Goal: Information Seeking & Learning: Learn about a topic

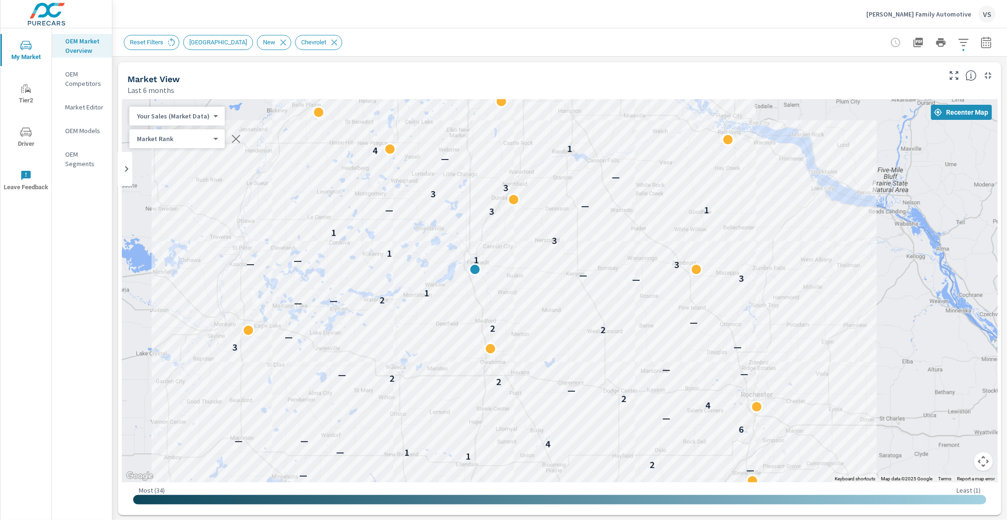
scroll to position [0, 0]
click at [958, 39] on icon "button" at bounding box center [963, 42] width 10 height 7
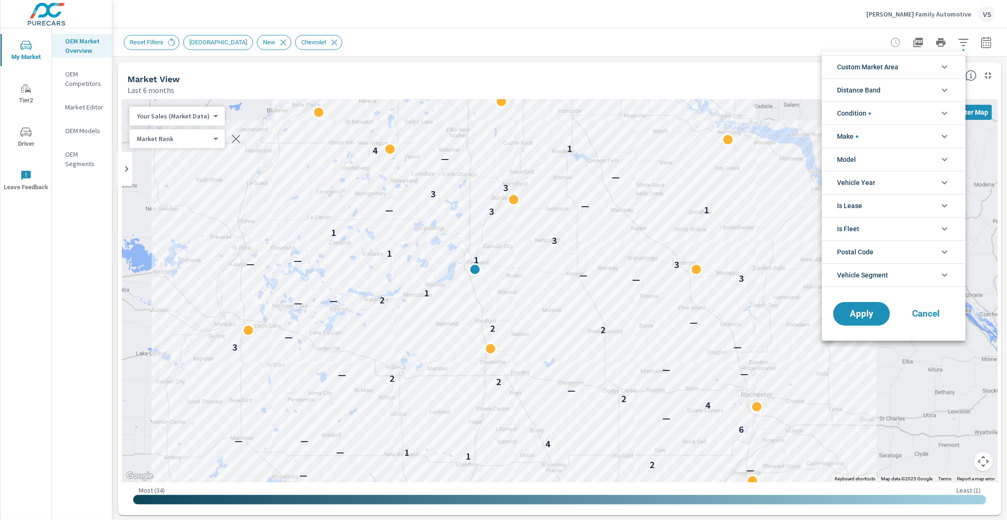
click at [885, 122] on li "Condition" at bounding box center [893, 112] width 143 height 23
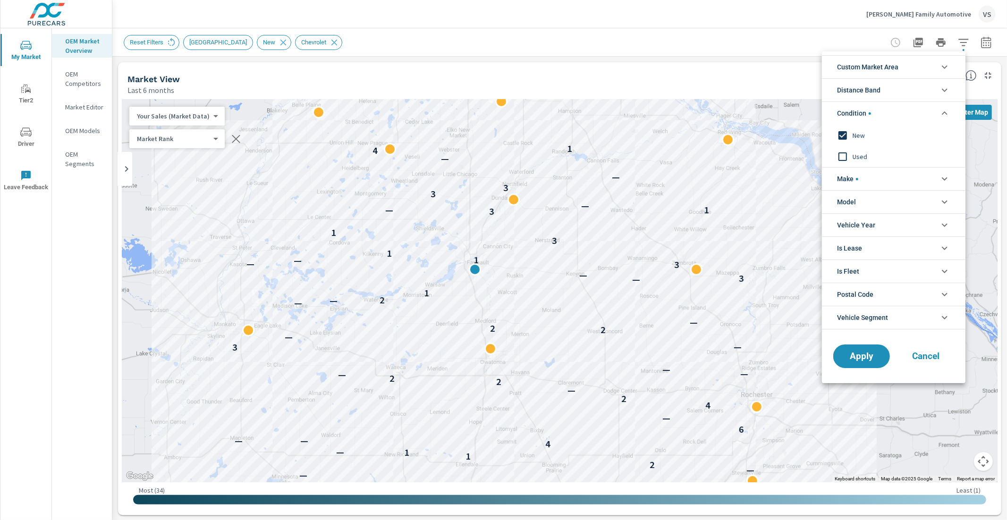
click at [885, 115] on li "Condition" at bounding box center [893, 112] width 143 height 23
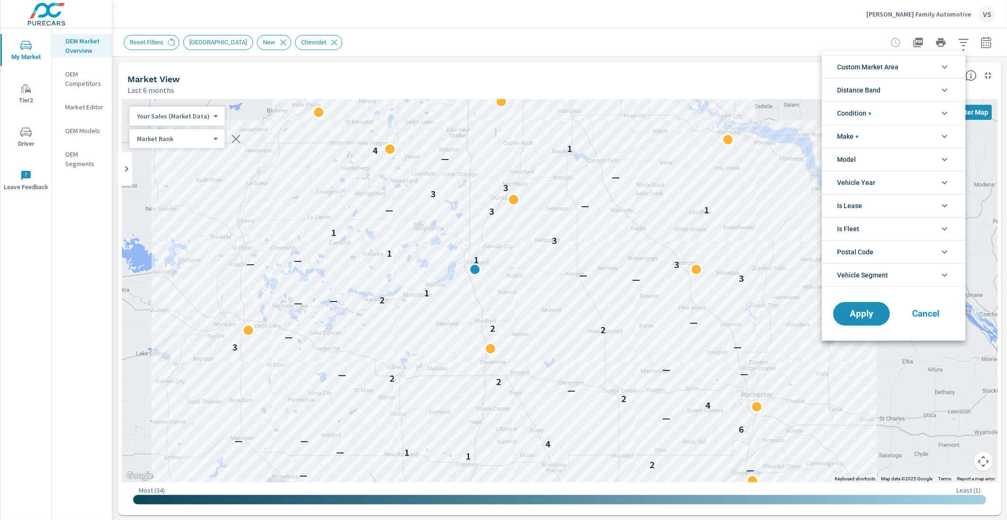
click at [883, 140] on li "Make" at bounding box center [893, 136] width 143 height 23
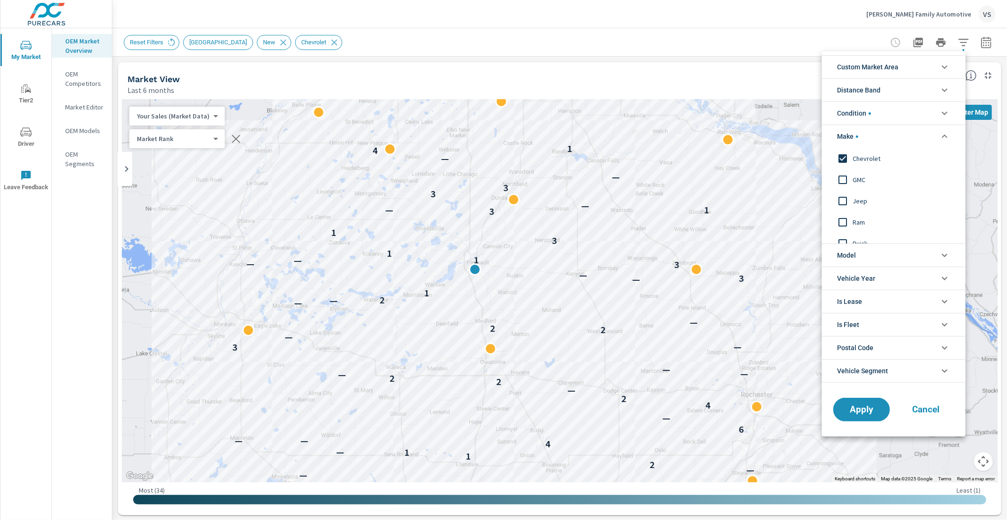
click at [769, 42] on div at bounding box center [503, 260] width 1007 height 520
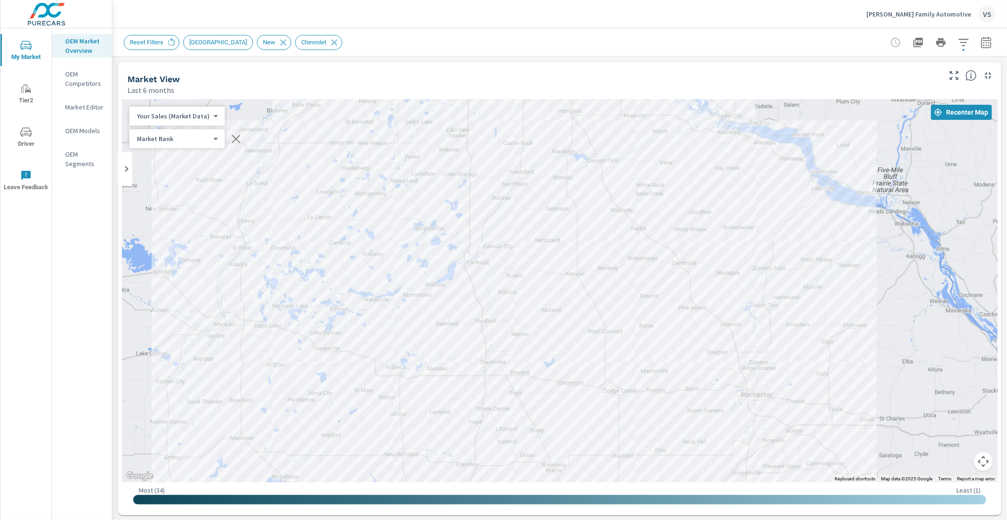
click at [498, 62] on div "Market View Last 6 months" at bounding box center [530, 79] width 825 height 34
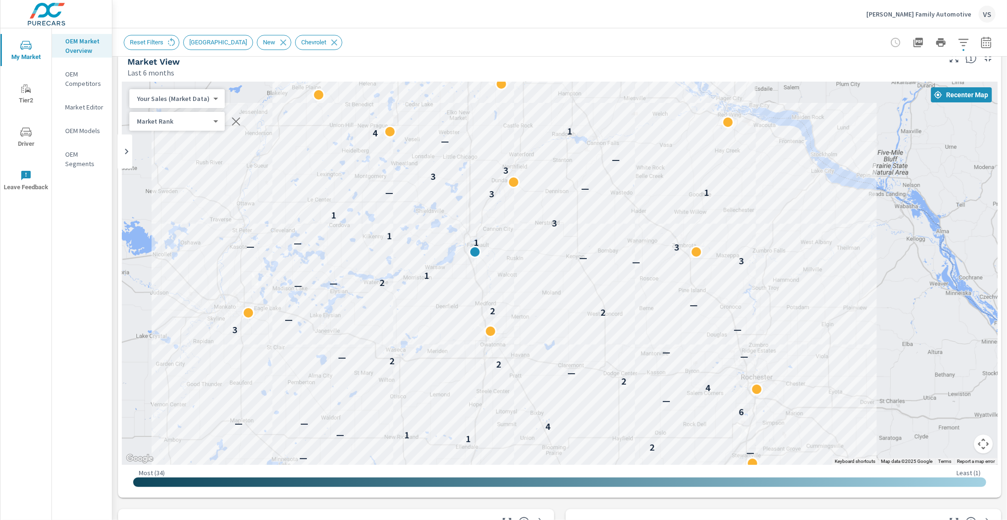
scroll to position [18, 0]
click at [980, 41] on icon "button" at bounding box center [985, 42] width 11 height 11
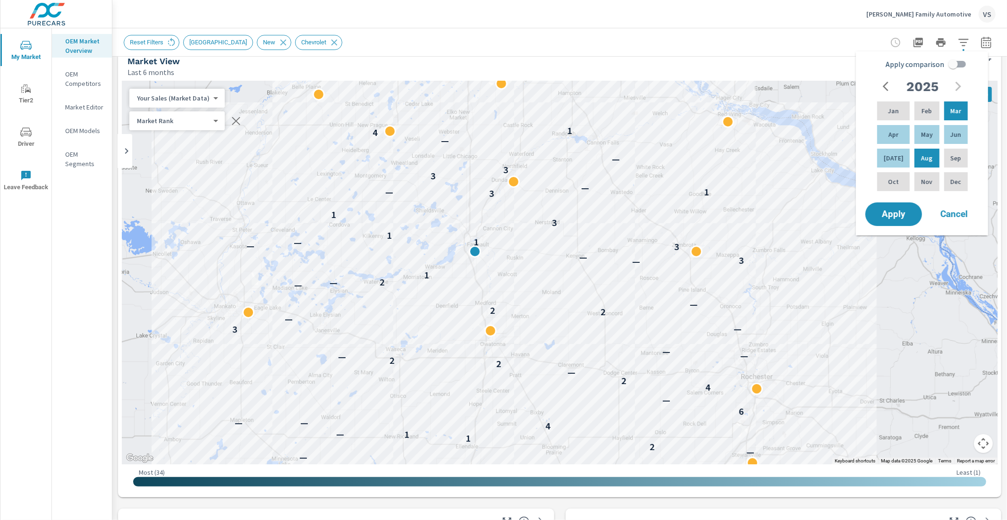
click at [955, 64] on input "Apply comparison" at bounding box center [953, 64] width 54 height 18
checkbox input "true"
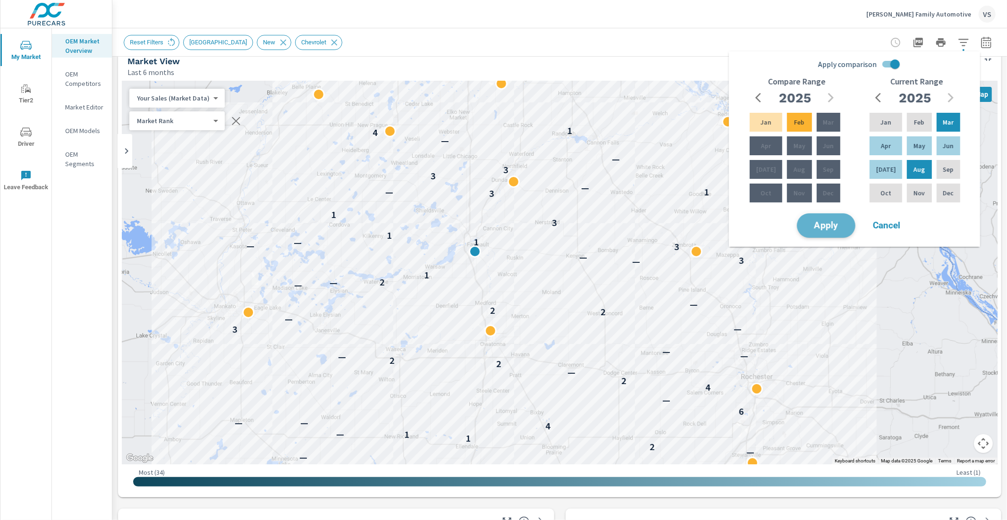
click at [834, 224] on span "Apply" at bounding box center [826, 225] width 39 height 9
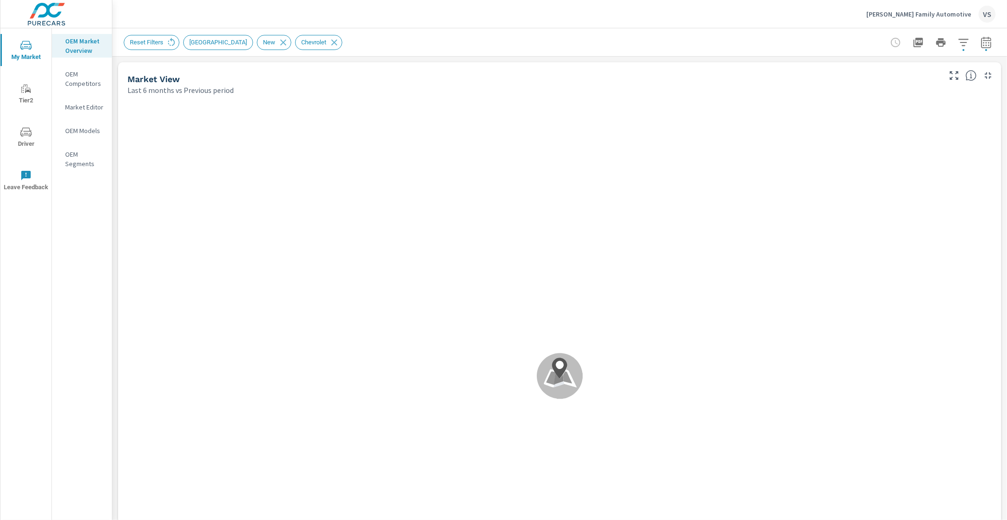
scroll to position [0, 0]
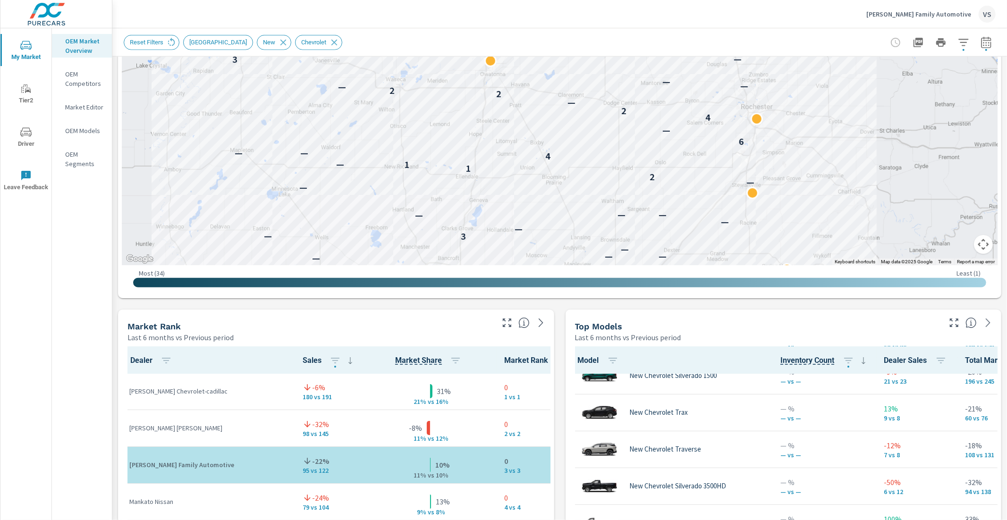
scroll to position [96, 0]
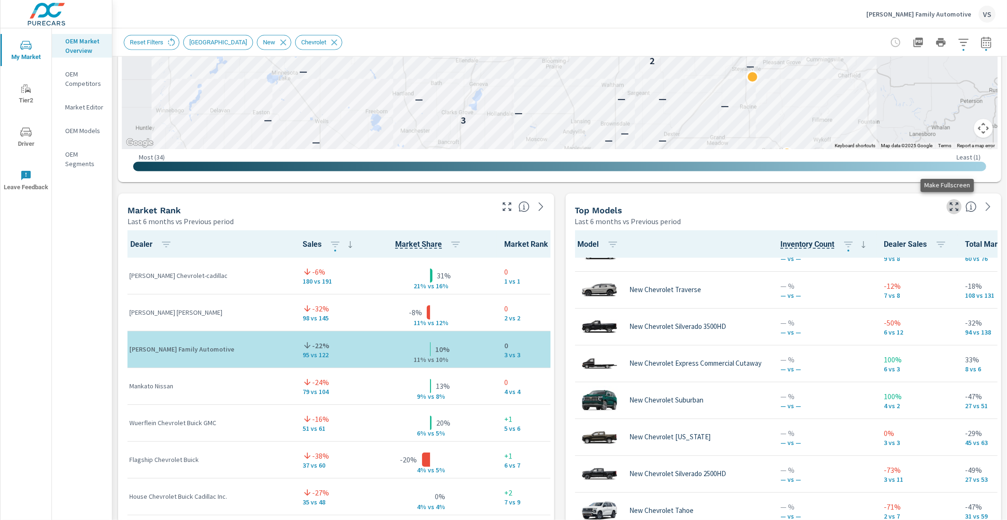
click at [948, 207] on icon "button" at bounding box center [953, 206] width 11 height 11
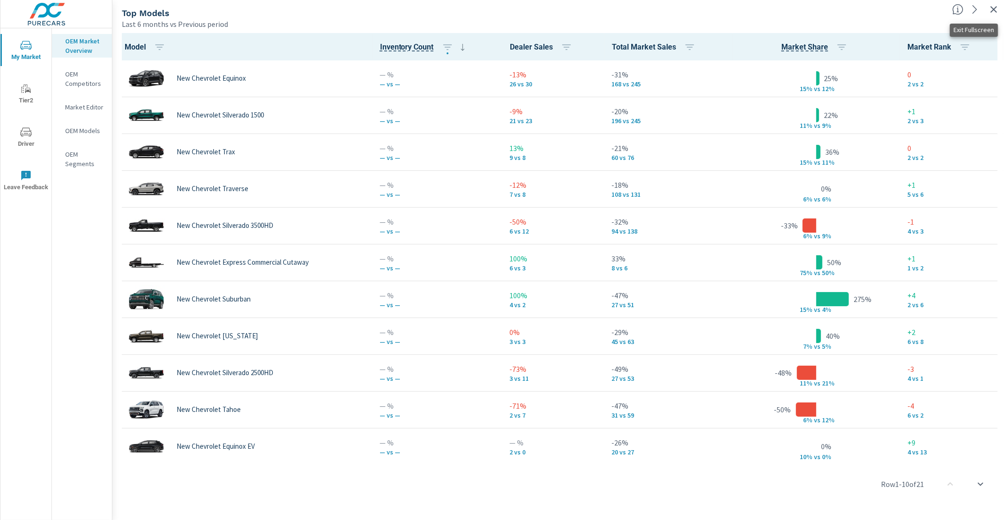
click at [996, 9] on icon "button" at bounding box center [993, 9] width 11 height 11
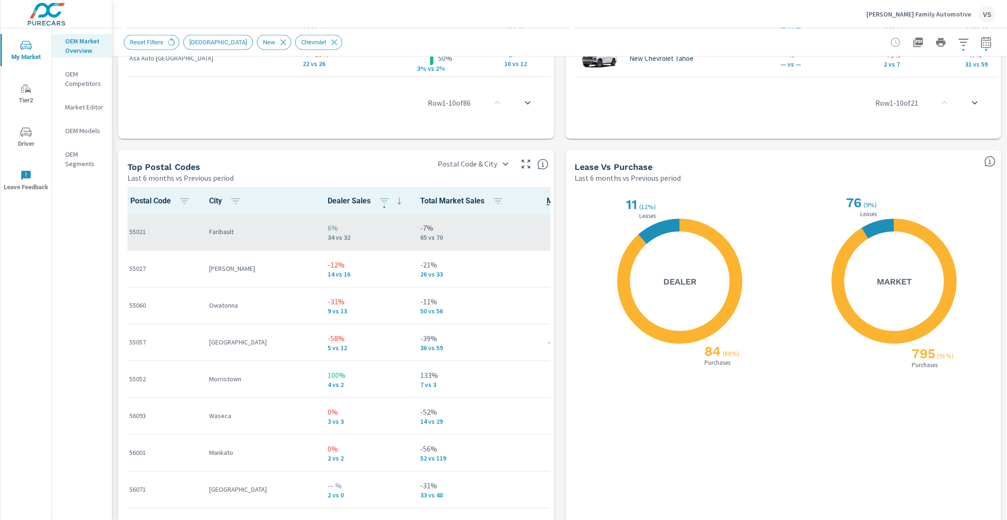
scroll to position [1030, 0]
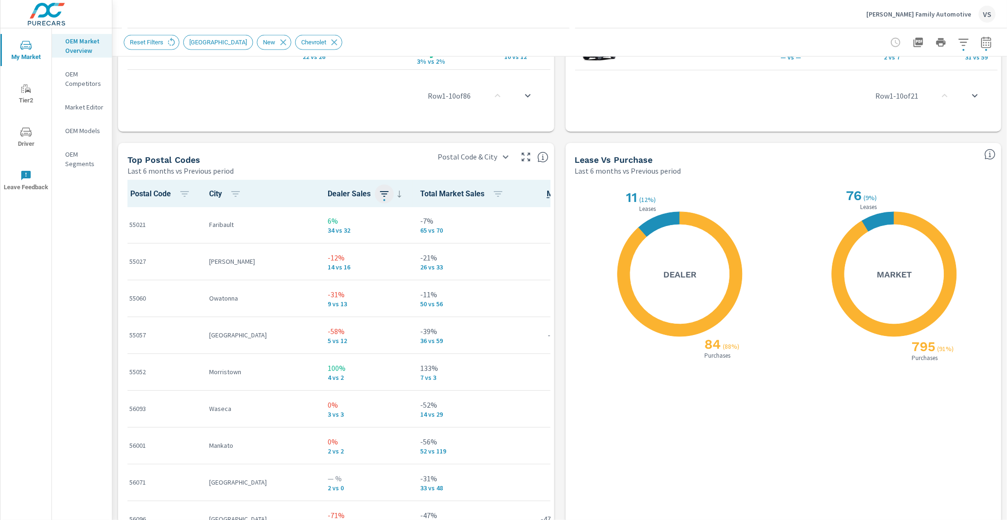
click at [379, 194] on icon "button" at bounding box center [384, 193] width 11 height 11
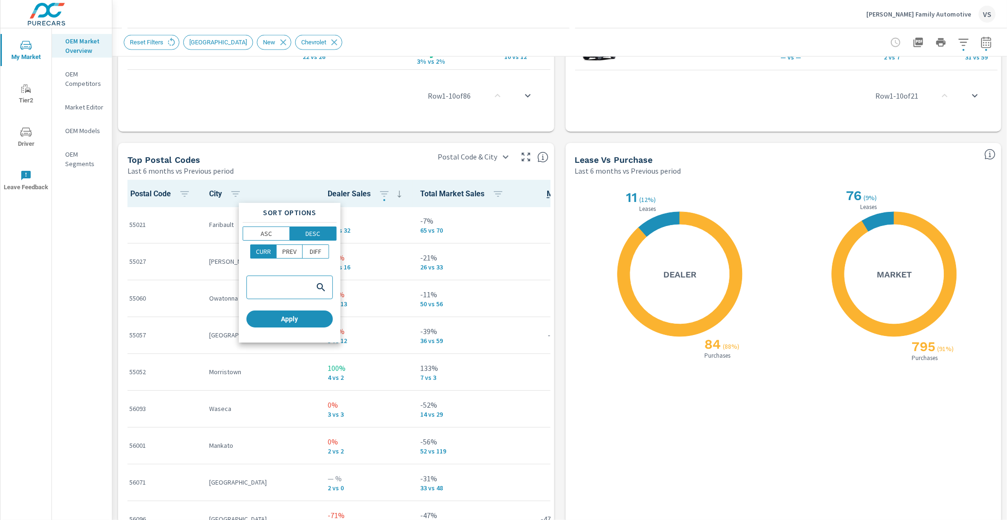
click at [333, 167] on div at bounding box center [503, 260] width 1007 height 520
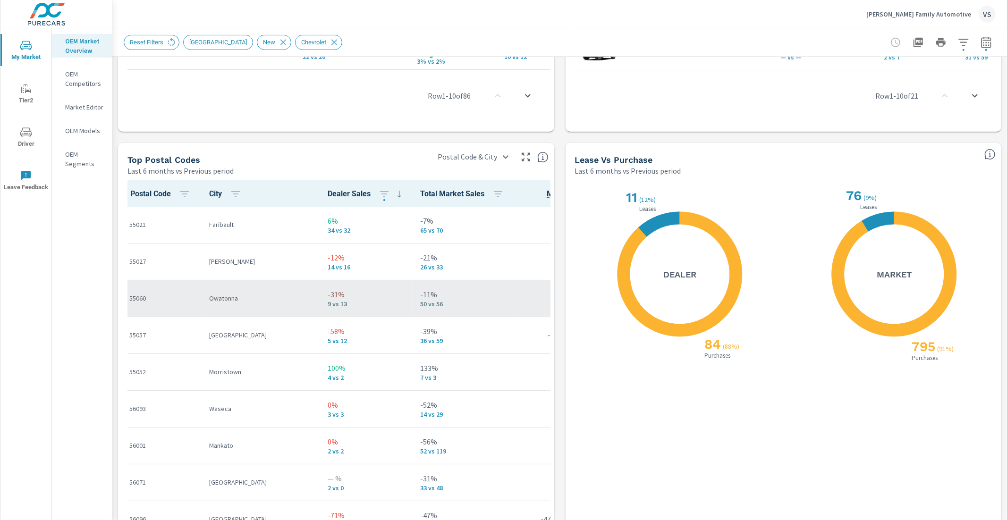
click at [328, 304] on p "9 vs 13" at bounding box center [366, 304] width 77 height 8
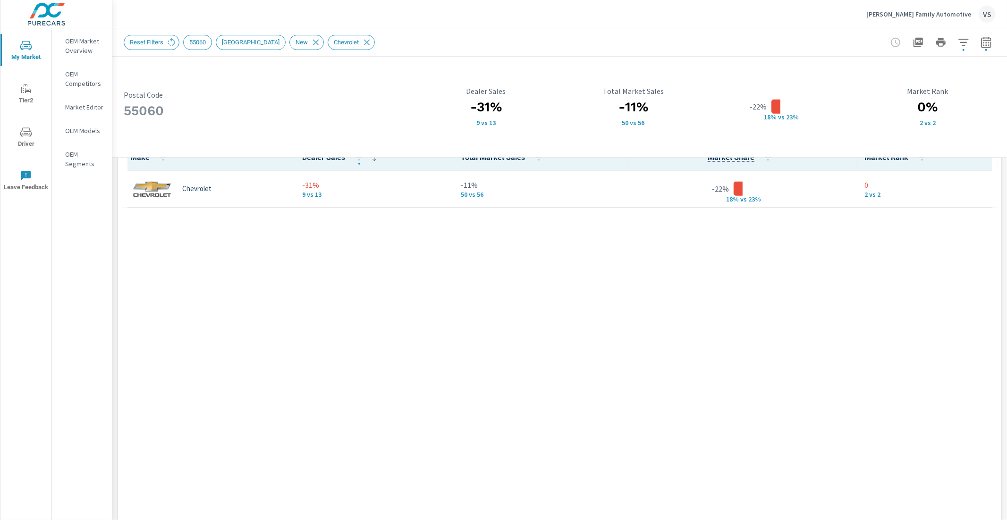
scroll to position [748, 0]
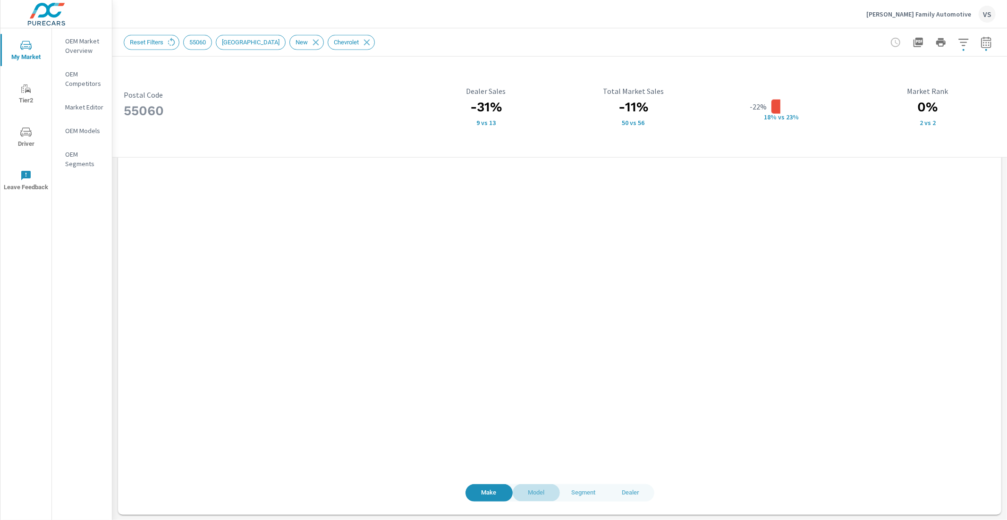
click at [526, 491] on span "Model" at bounding box center [536, 493] width 36 height 11
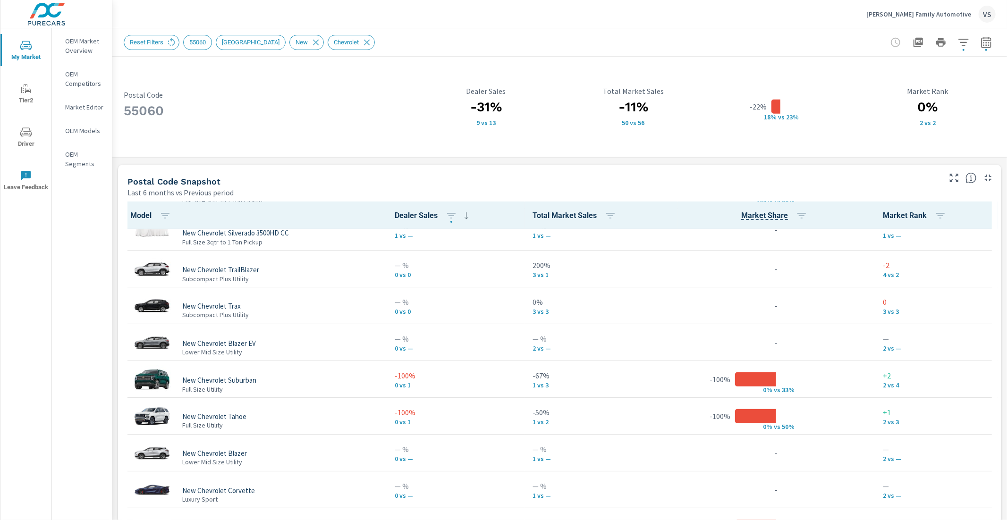
scroll to position [223, 0]
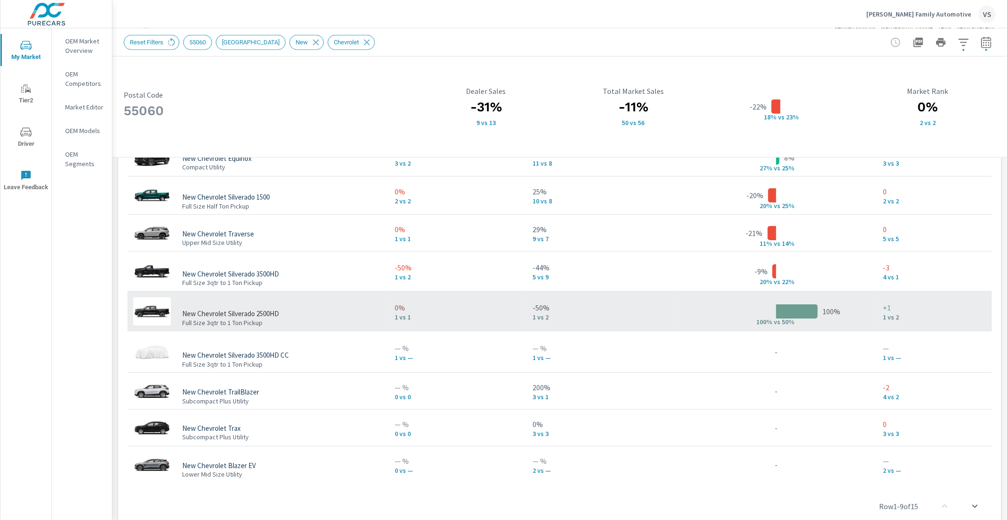
scroll to position [477, 0]
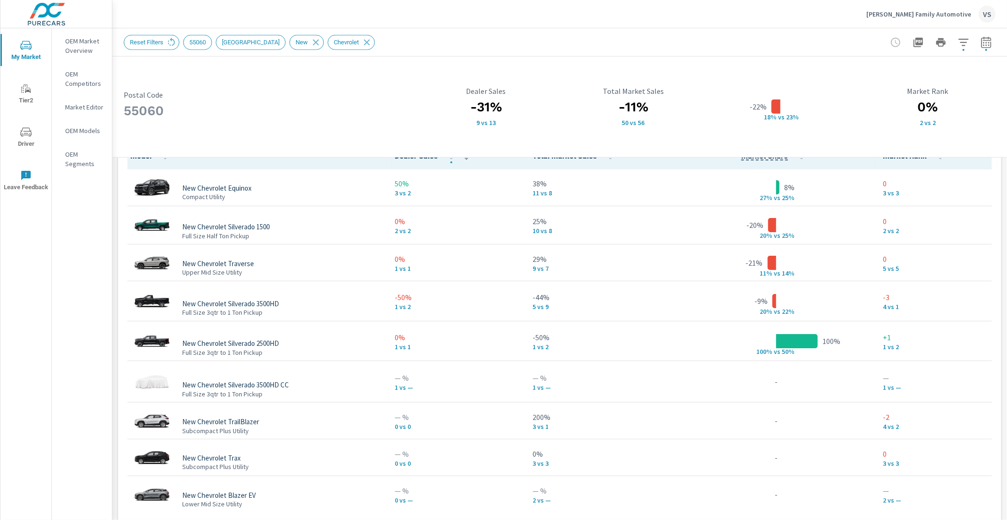
scroll to position [748, 0]
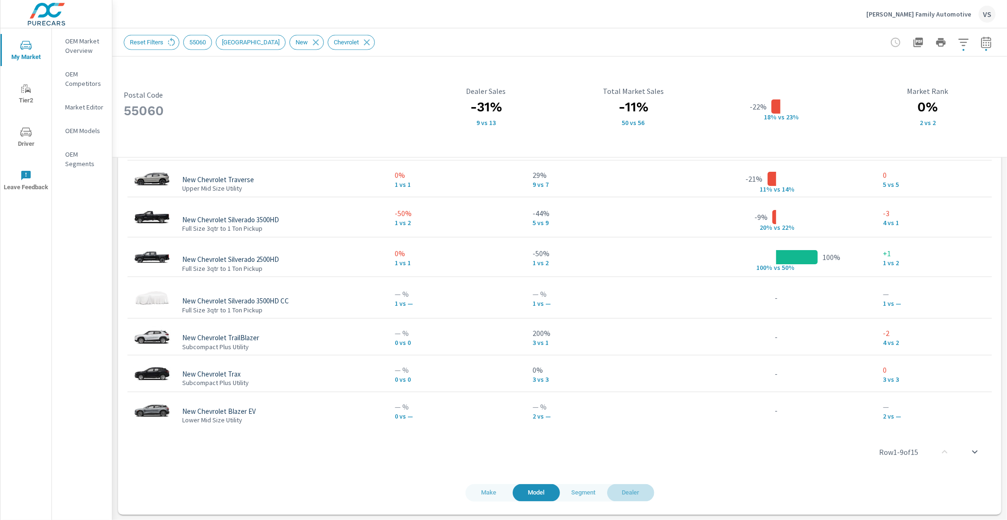
click at [619, 492] on span "Dealer" at bounding box center [631, 493] width 36 height 11
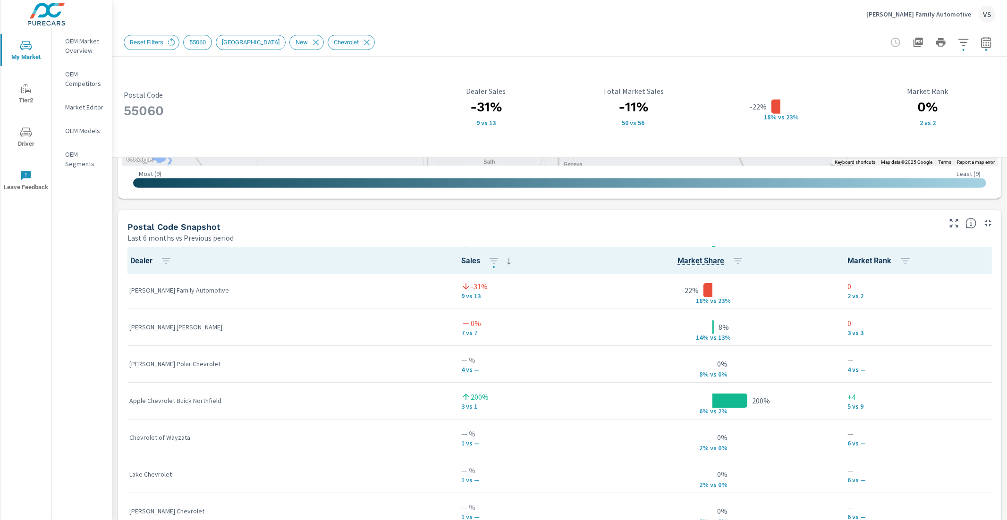
scroll to position [51, 0]
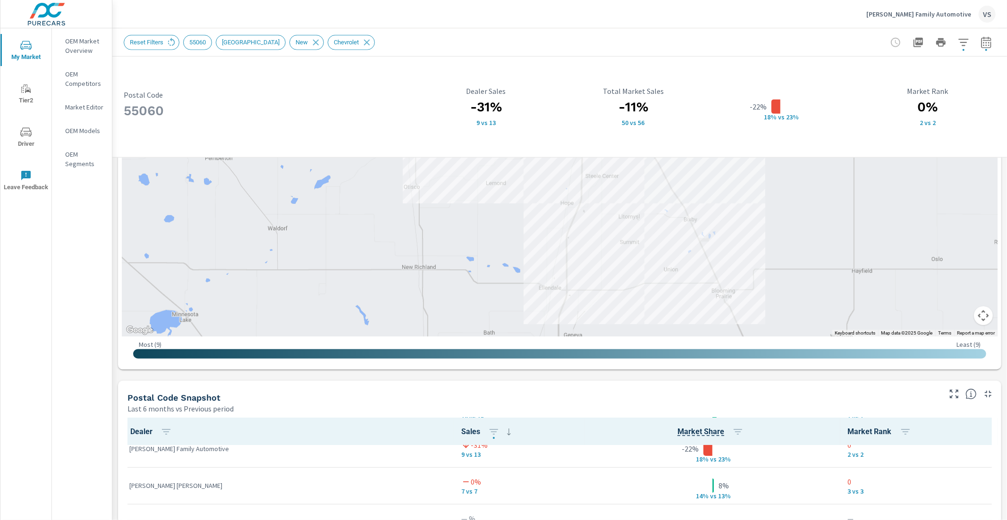
scroll to position [58, 0]
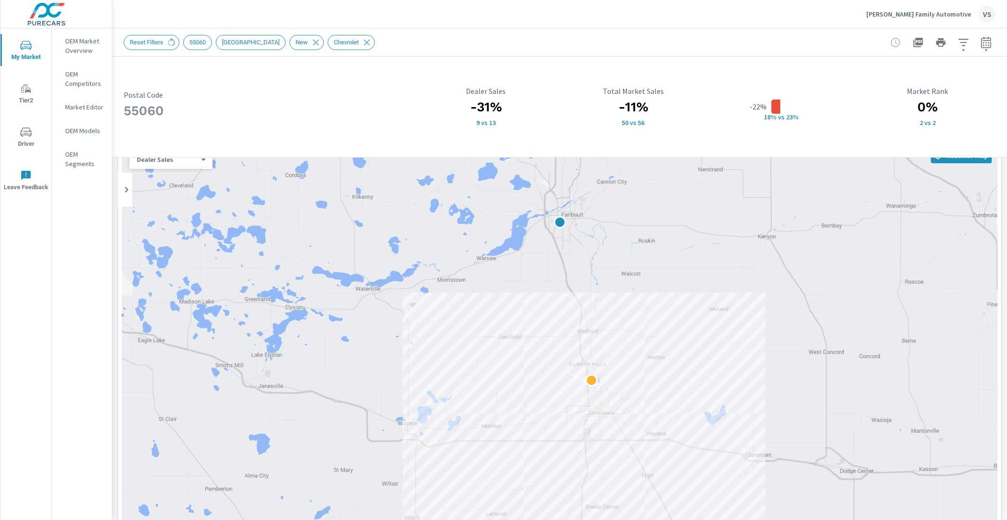
click at [83, 38] on p "OEM Market Overview" at bounding box center [84, 45] width 39 height 19
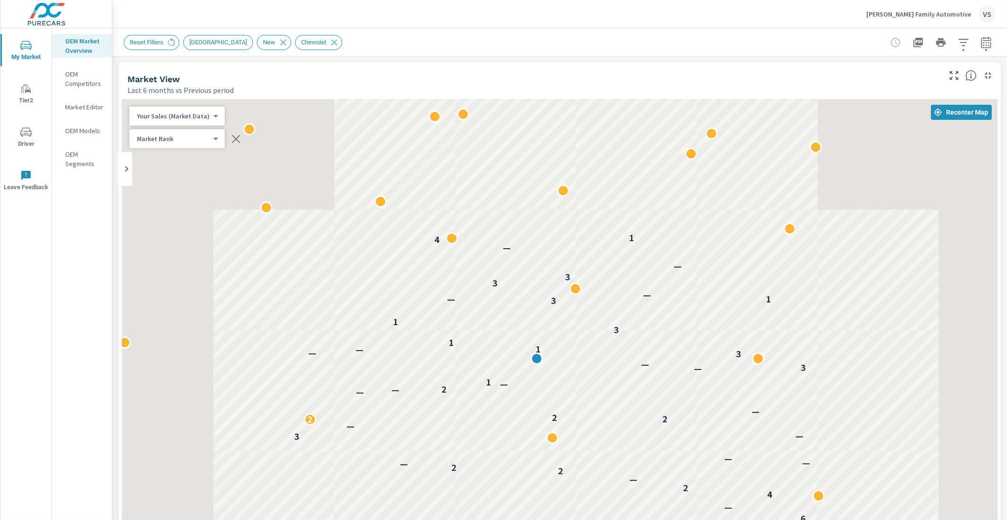
scroll to position [0, 0]
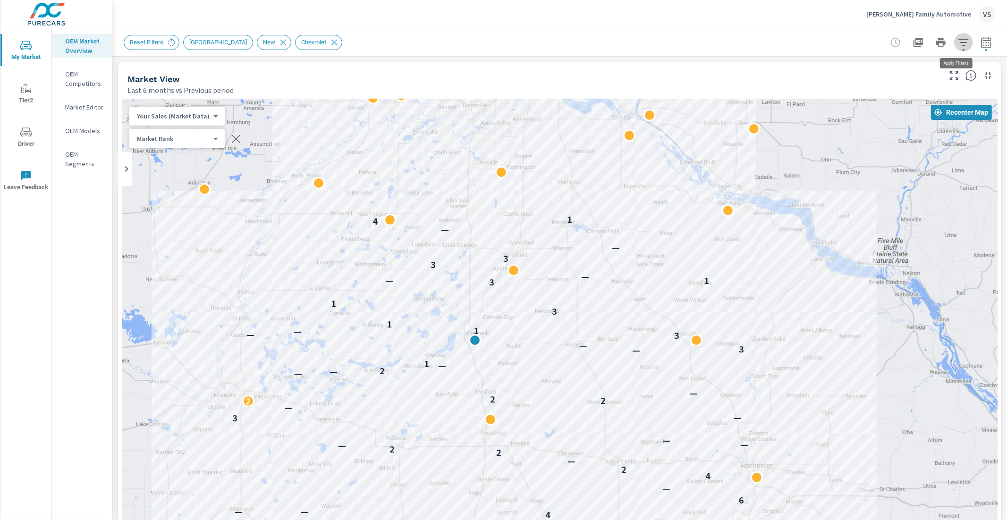
click at [958, 42] on icon "button" at bounding box center [963, 42] width 10 height 7
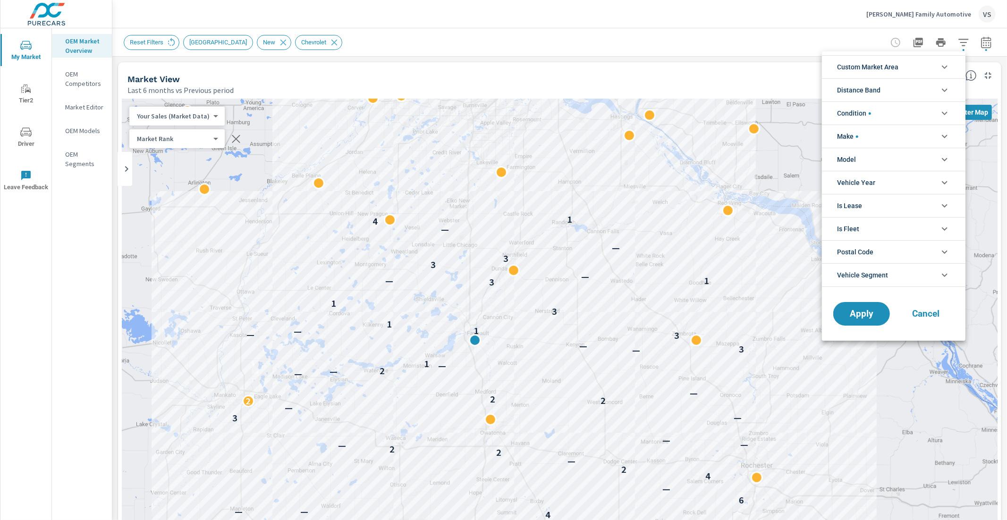
click at [868, 137] on li "Make" at bounding box center [893, 136] width 143 height 23
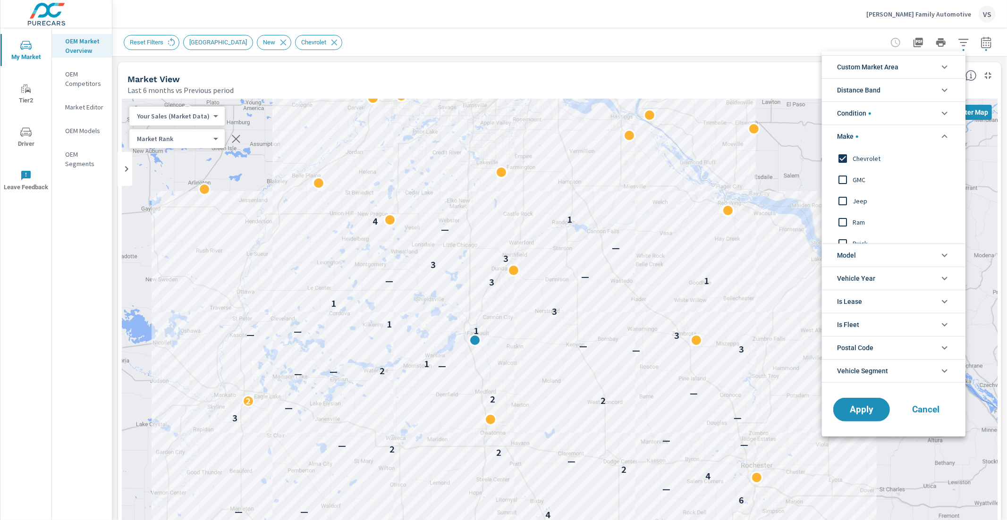
click at [856, 157] on span "Chevrolet" at bounding box center [904, 158] width 103 height 11
click at [844, 177] on input "filter options" at bounding box center [843, 179] width 20 height 20
click at [850, 408] on span "Apply" at bounding box center [861, 409] width 39 height 9
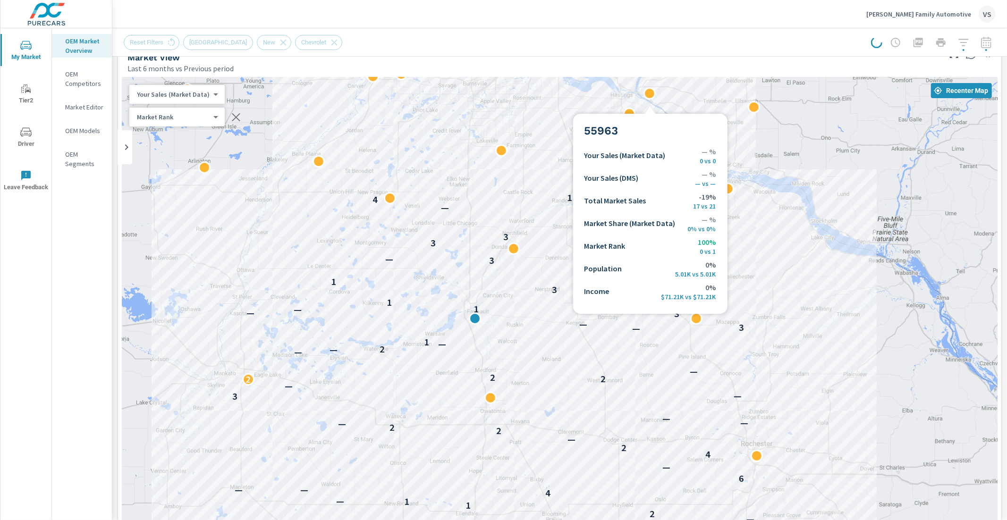
scroll to position [557, 0]
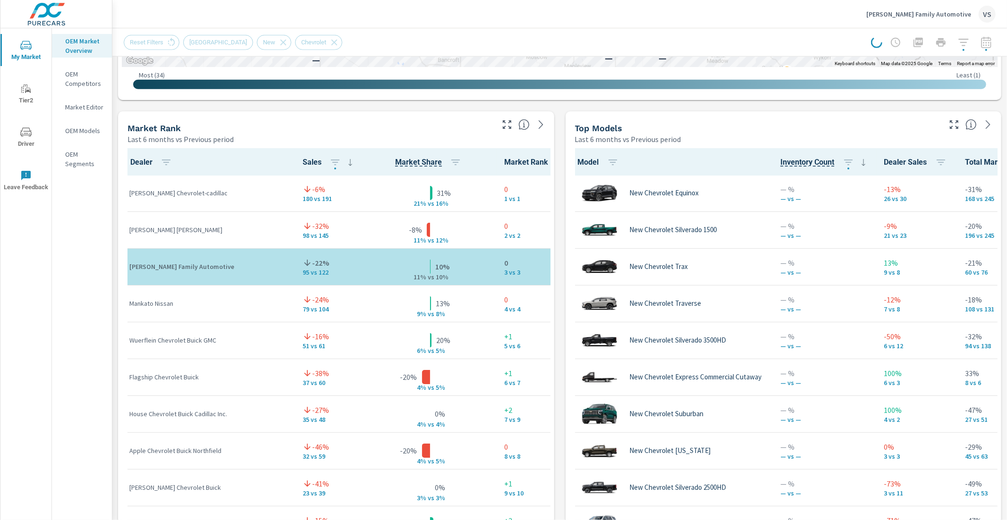
click at [948, 122] on icon "button" at bounding box center [953, 124] width 11 height 11
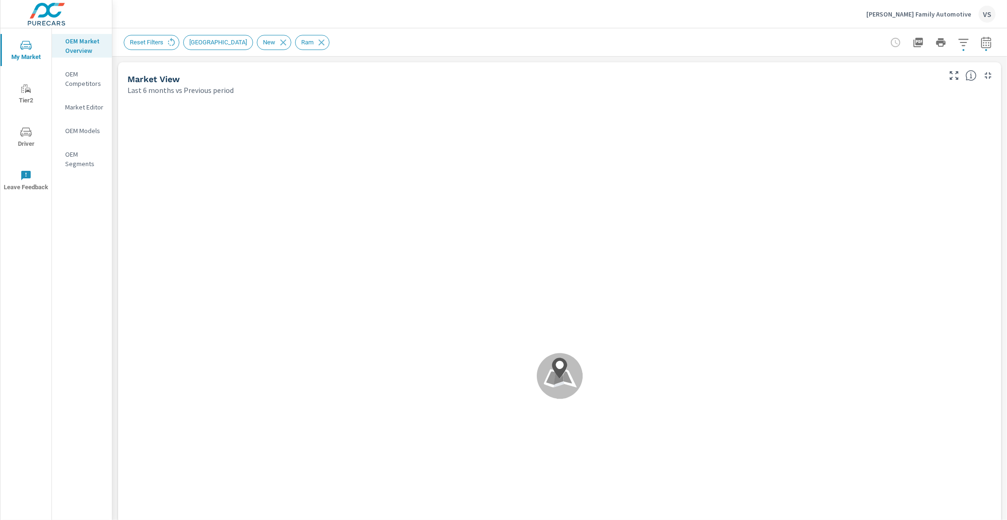
click at [579, 38] on div "Reset Filters New Market Area New Ram" at bounding box center [494, 42] width 740 height 15
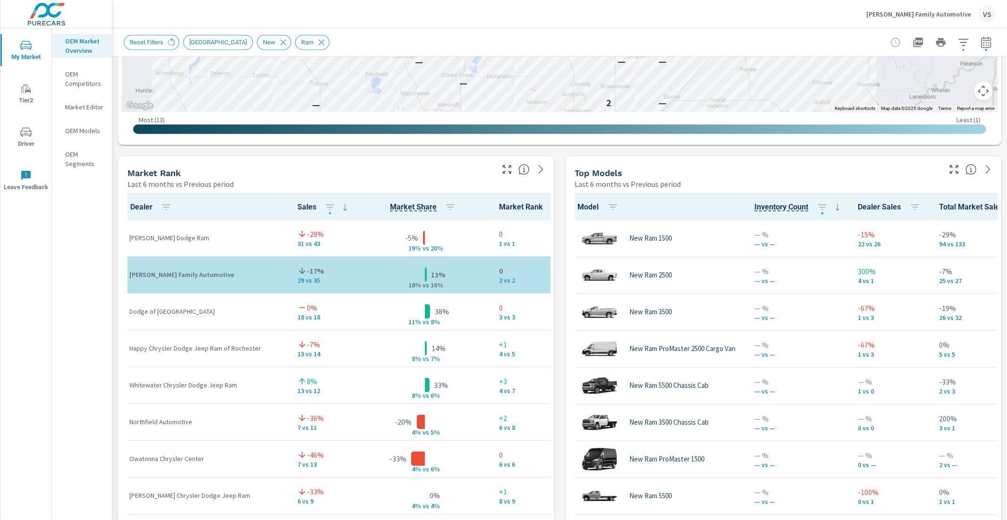
scroll to position [513, 0]
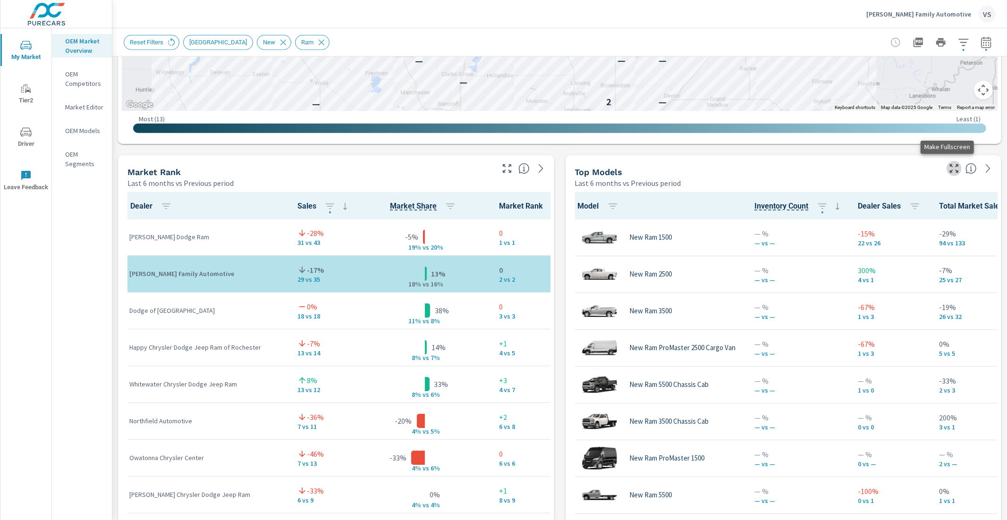
click at [948, 173] on icon "button" at bounding box center [953, 168] width 11 height 11
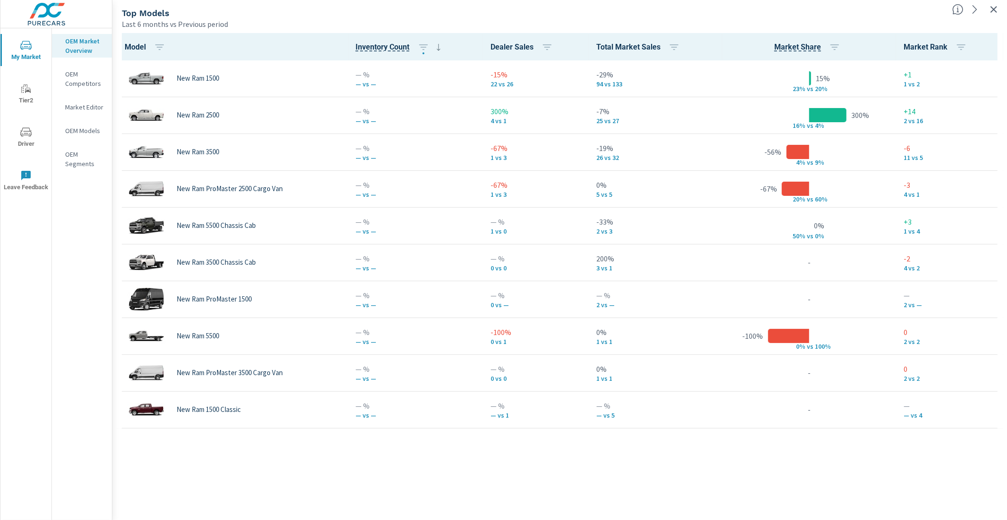
click at [996, 8] on icon "button" at bounding box center [993, 9] width 11 height 11
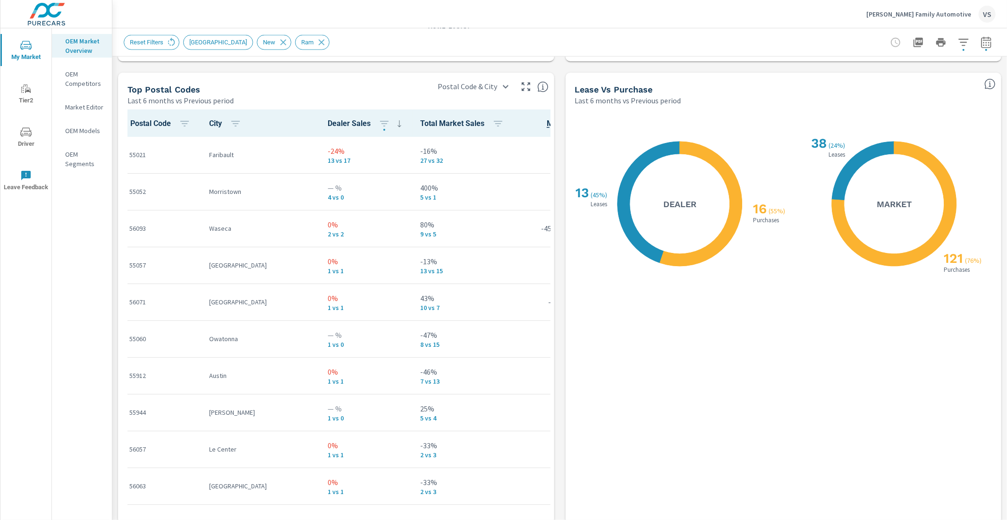
scroll to position [1115, 0]
